Goal: Obtain resource: Download file/media

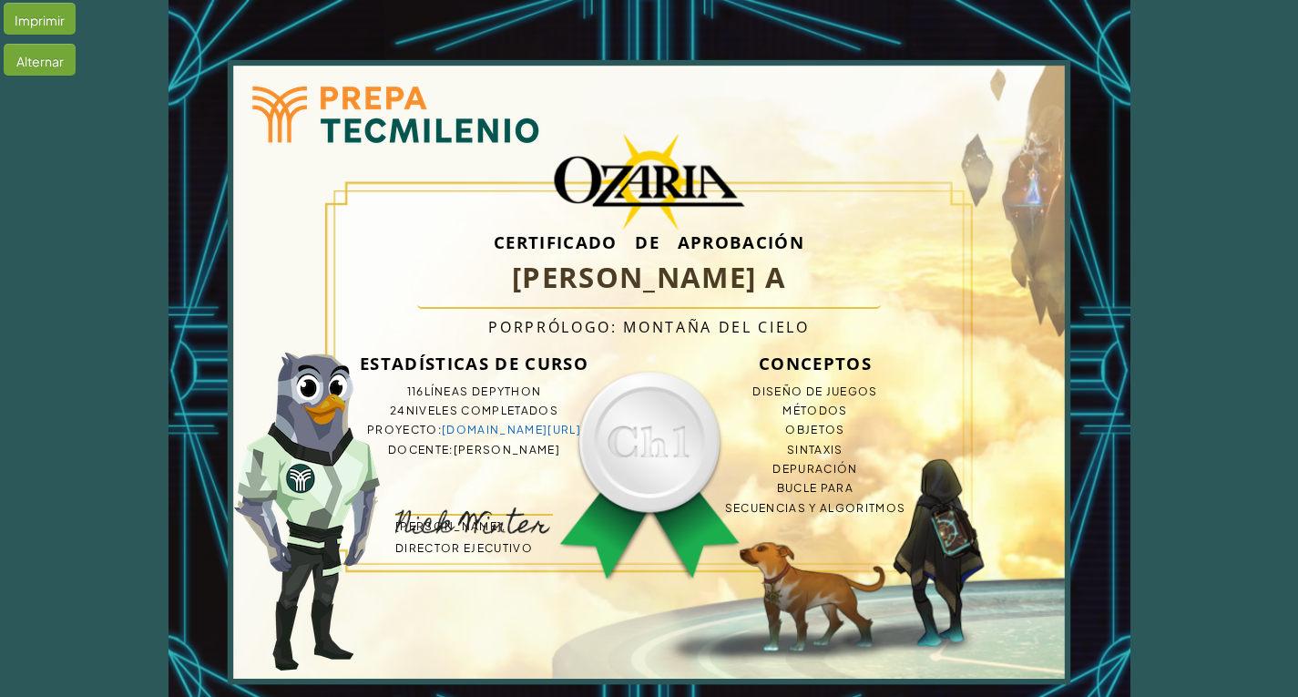
click at [54, 65] on font "Alternar" at bounding box center [39, 61] width 47 height 16
click at [54, 65] on font "Palanca" at bounding box center [39, 61] width 46 height 16
click at [54, 65] on font "Alternar" at bounding box center [39, 61] width 47 height 16
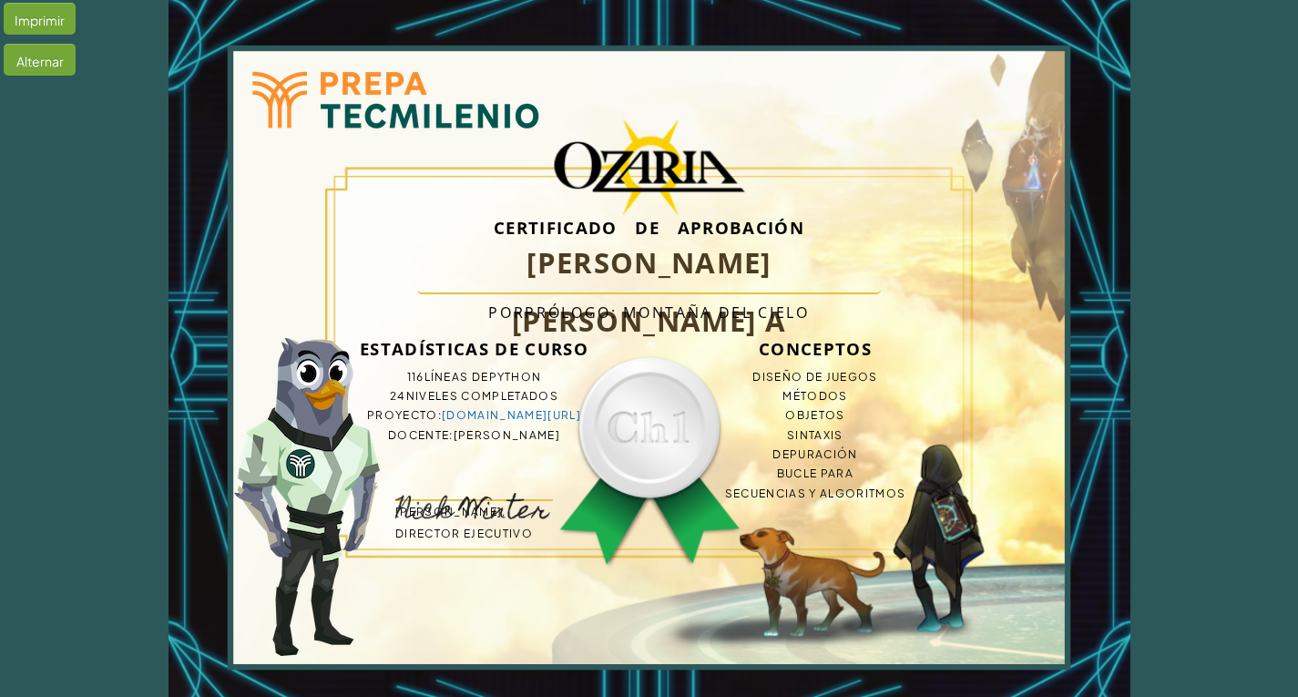
click at [22, 18] on font "Imprimir" at bounding box center [40, 20] width 50 height 16
